Goal: Check status: Check status

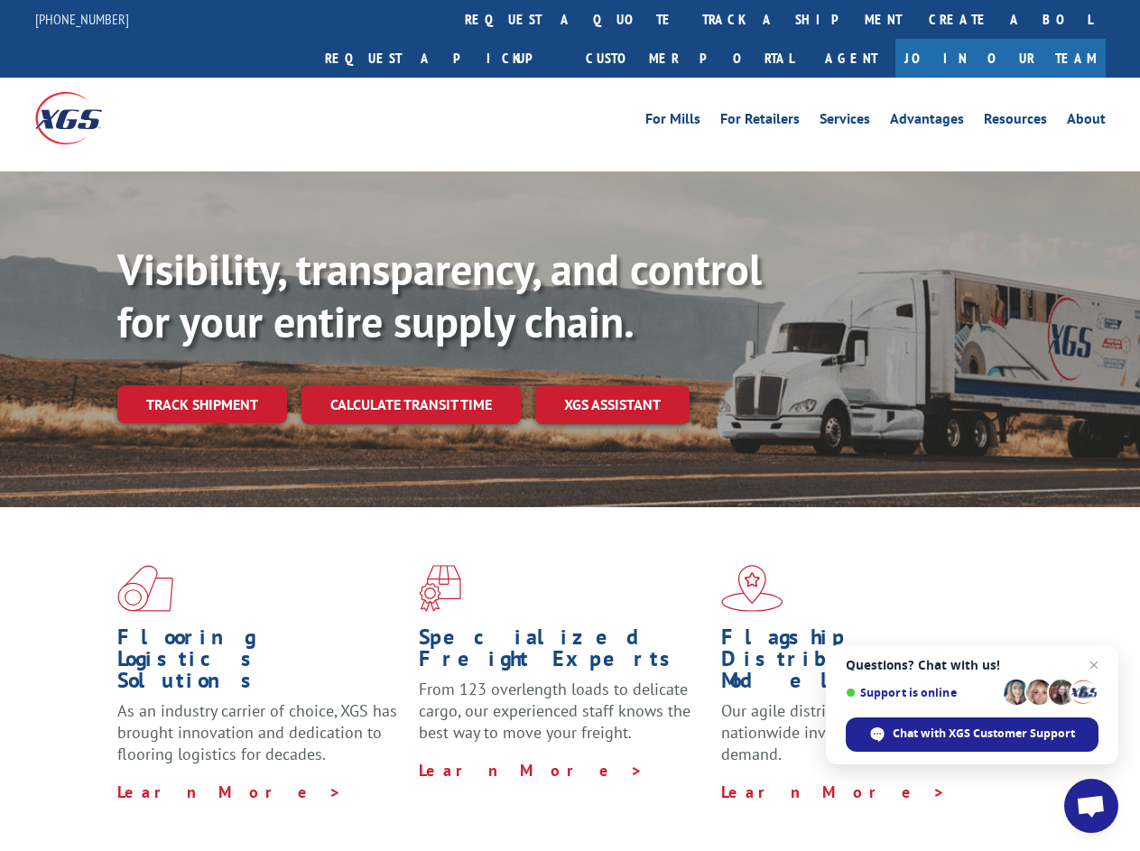
click at [570, 425] on div "Visibility, transparency, and control for your entire supply chain. Track shipm…" at bounding box center [628, 370] width 1023 height 252
click at [689, 19] on link "track a shipment" at bounding box center [802, 19] width 227 height 39
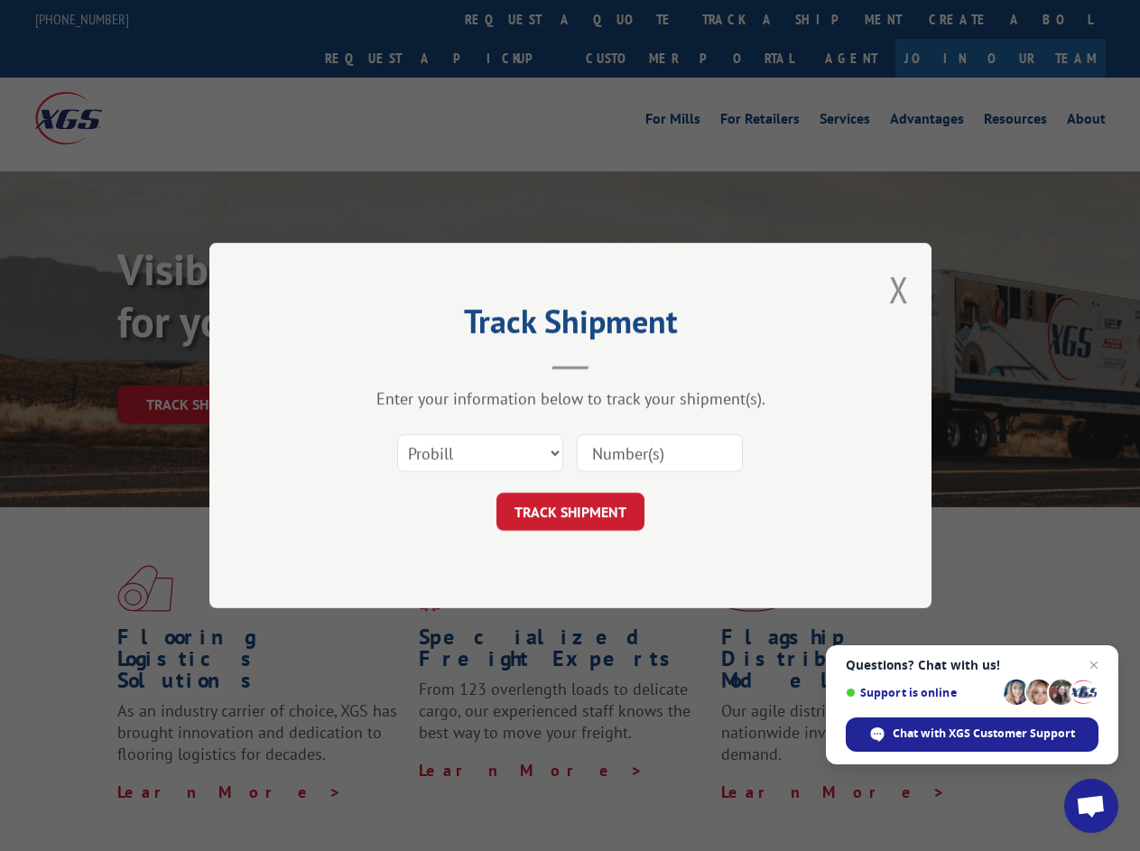
click at [630, 19] on div "Track Shipment Enter your information below to track your shipment(s). Select c…" at bounding box center [570, 425] width 1140 height 851
click at [743, 19] on div "Track Shipment Enter your information below to track your shipment(s). Select c…" at bounding box center [570, 425] width 1140 height 851
click at [201, 365] on div "Track Shipment Enter your information below to track your shipment(s). Select c…" at bounding box center [570, 425] width 1140 height 851
click at [410, 365] on header "Track Shipment" at bounding box center [571, 339] width 542 height 61
click at [613, 365] on header "Track Shipment" at bounding box center [571, 339] width 542 height 61
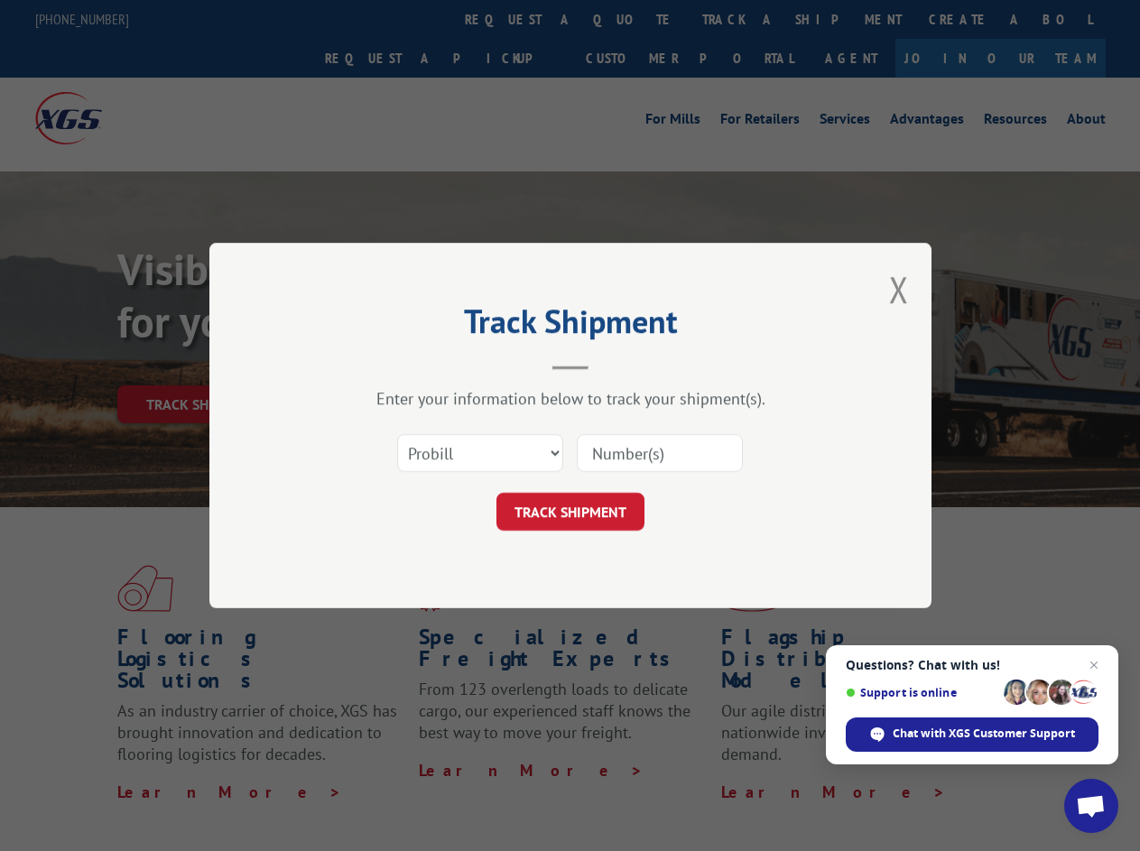
click at [1092, 806] on span "Open chat" at bounding box center [1091, 808] width 30 height 25
